Goal: Check status: Check status

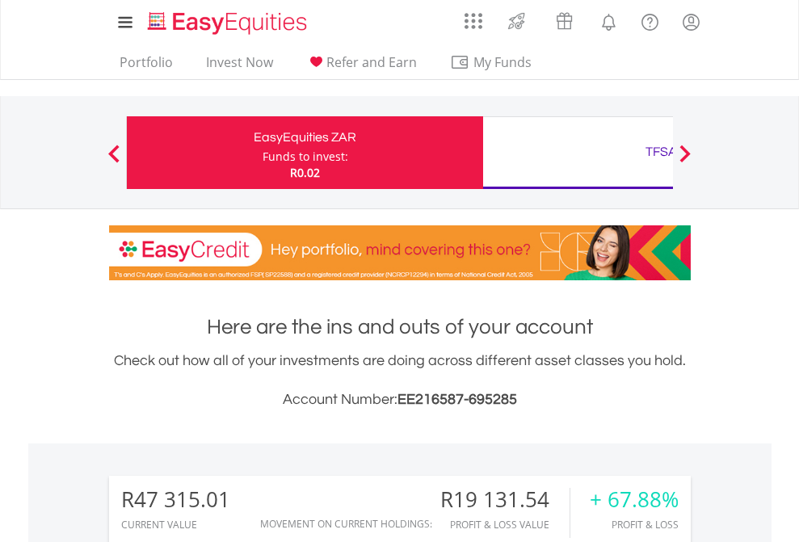
scroll to position [155, 254]
click at [262, 153] on div "Funds to invest:" at bounding box center [305, 157] width 86 height 16
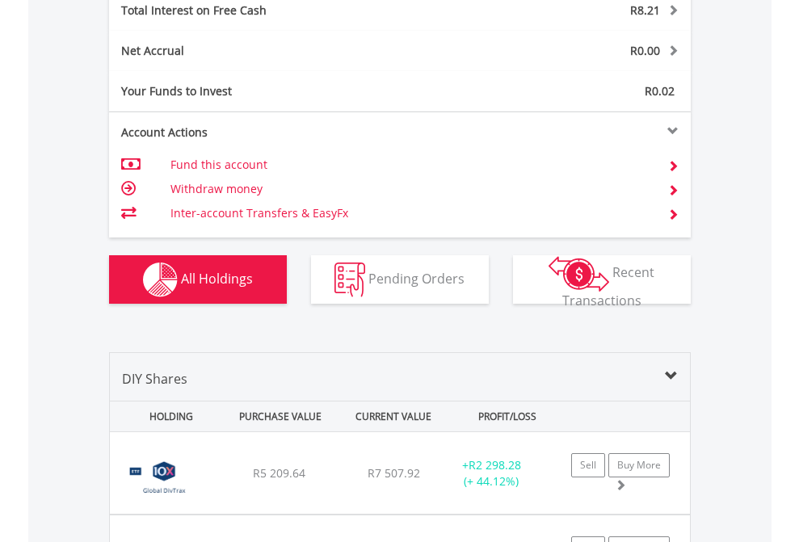
scroll to position [1860, 0]
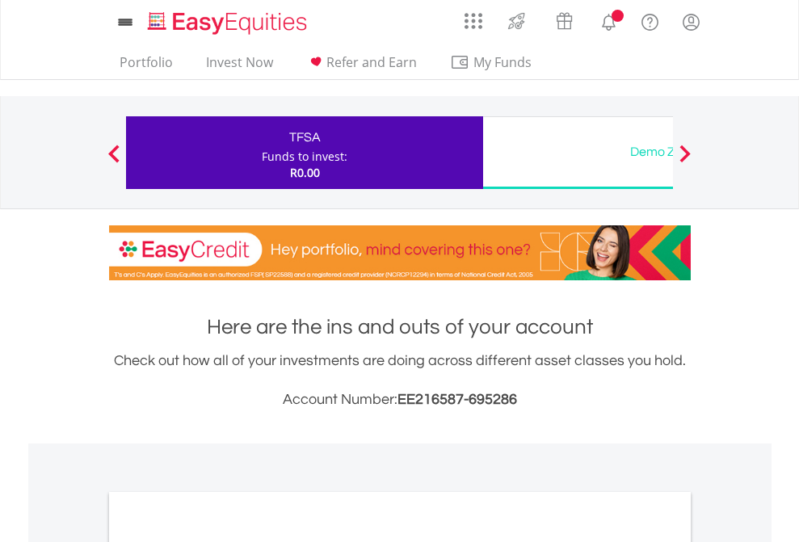
scroll to position [971, 0]
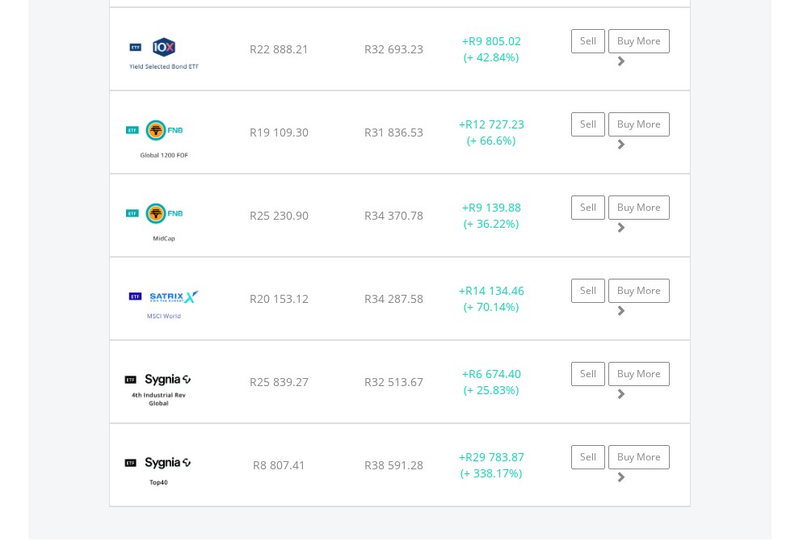
scroll to position [1861, 0]
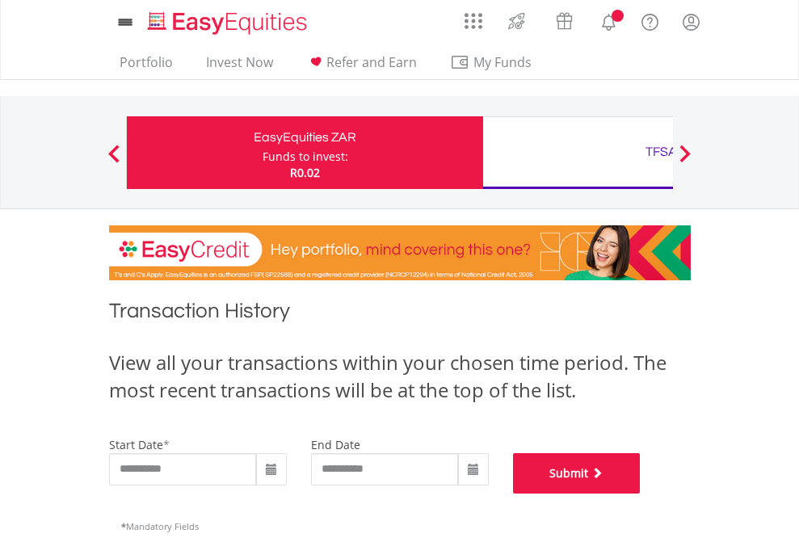
click at [640, 493] on button "Submit" at bounding box center [577, 473] width 128 height 40
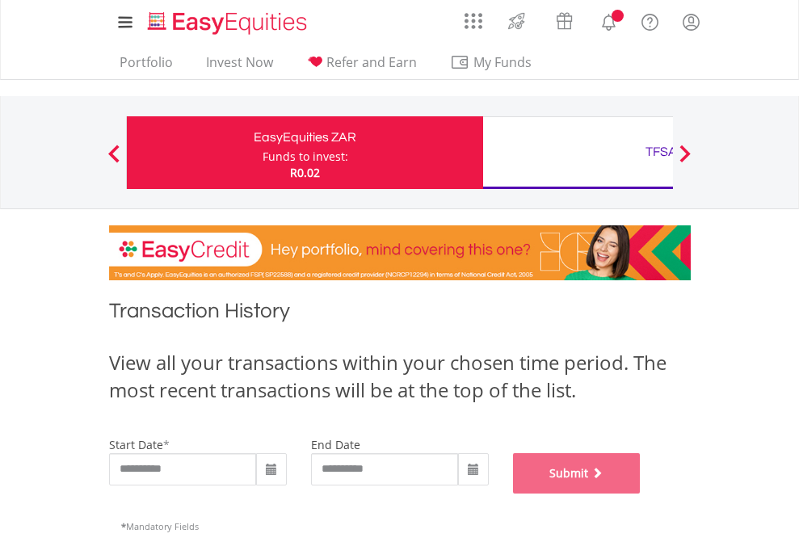
scroll to position [655, 0]
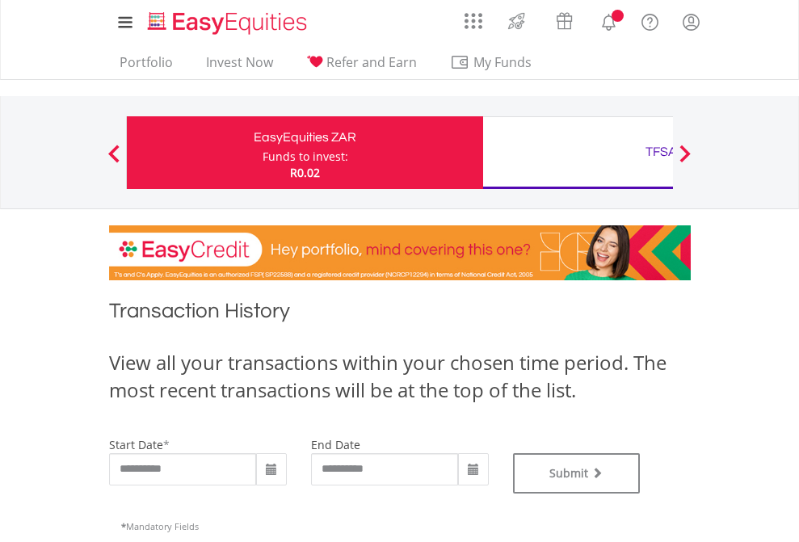
click at [577, 153] on div "TFSA" at bounding box center [661, 151] width 337 height 23
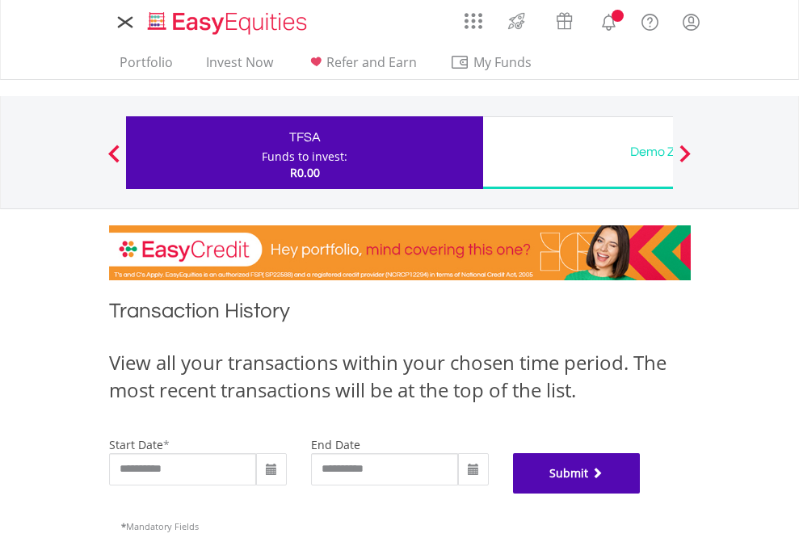
click at [640, 493] on button "Submit" at bounding box center [577, 473] width 128 height 40
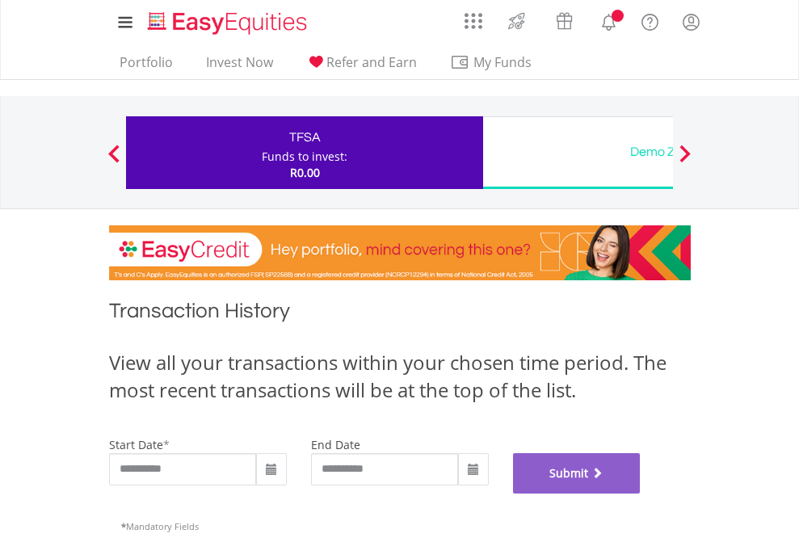
scroll to position [655, 0]
